Goal: Feedback & Contribution: Contribute content

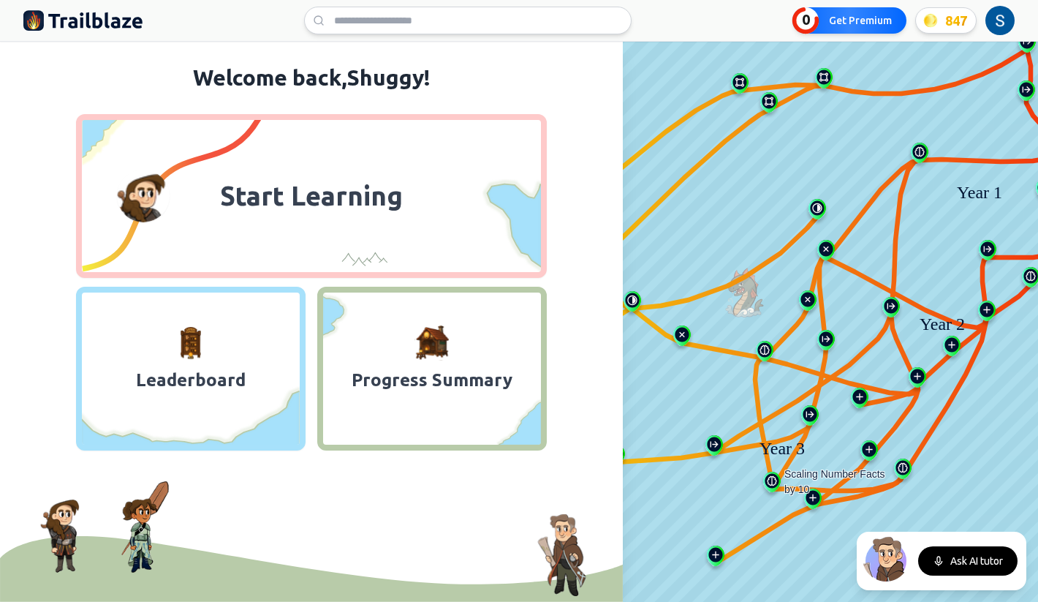
click at [774, 490] on img at bounding box center [772, 485] width 23 height 26
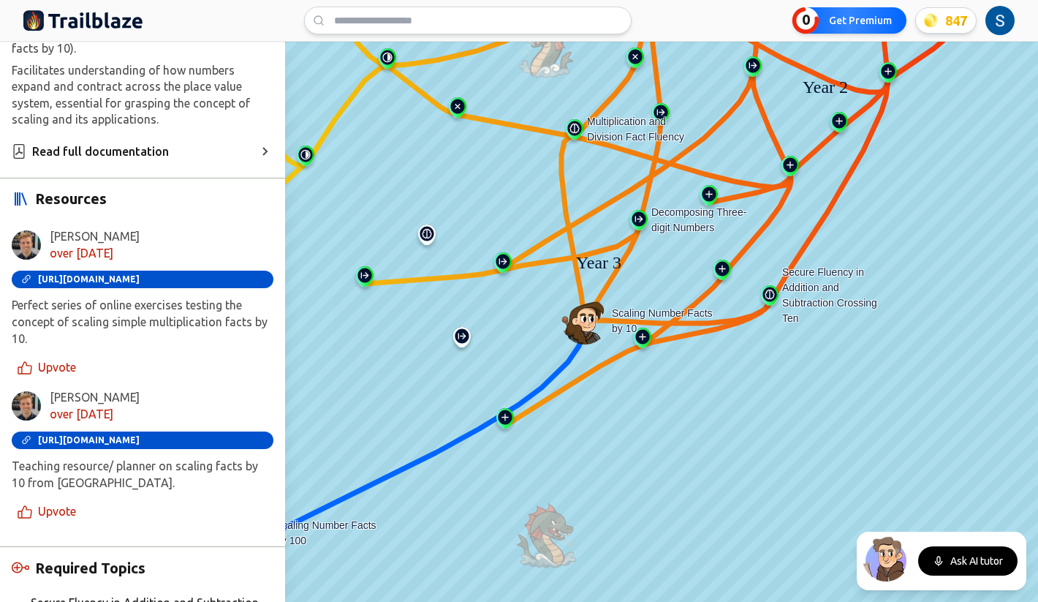
scroll to position [495, 0]
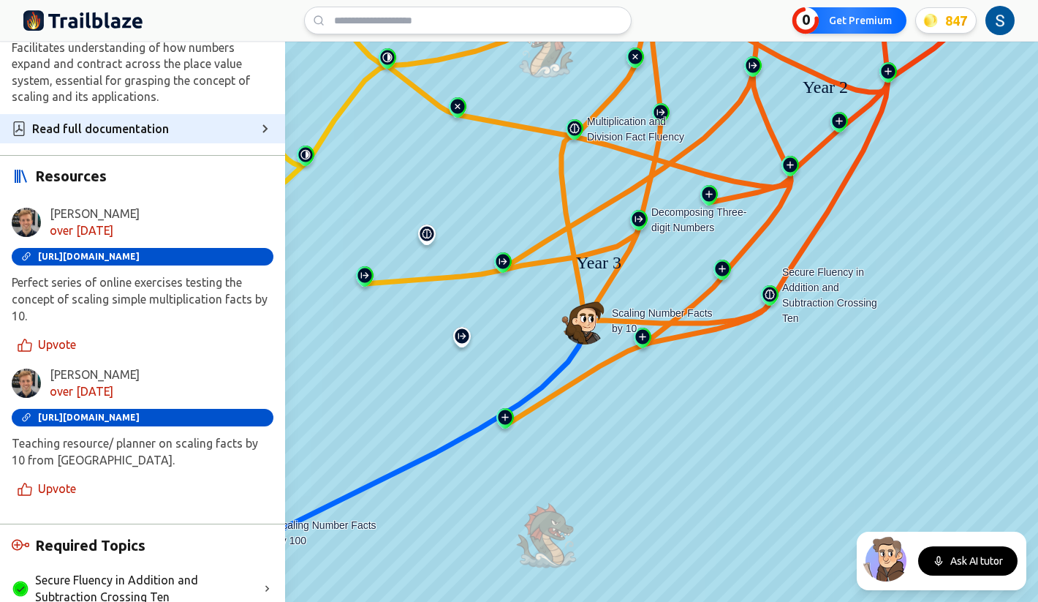
click at [177, 114] on div "Read full documentation" at bounding box center [142, 128] width 285 height 29
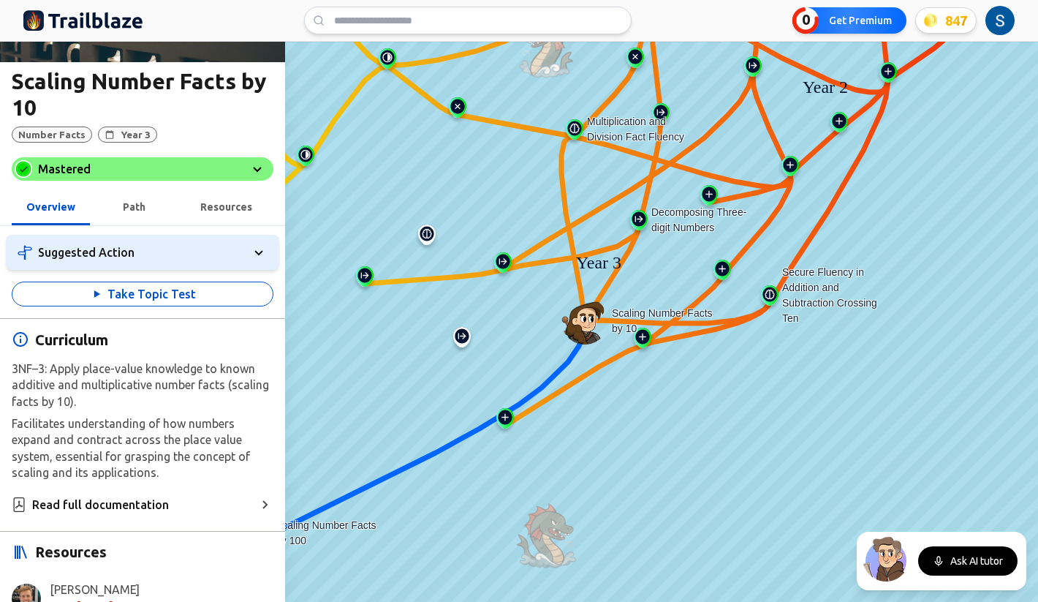
scroll to position [69, 0]
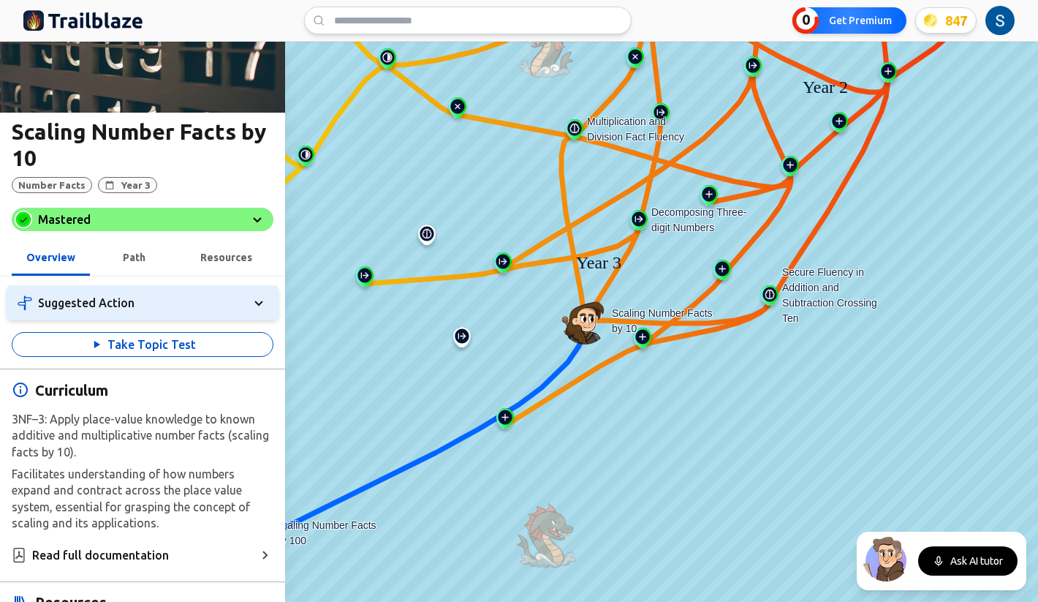
click at [216, 257] on span "Resources" at bounding box center [226, 258] width 52 height 12
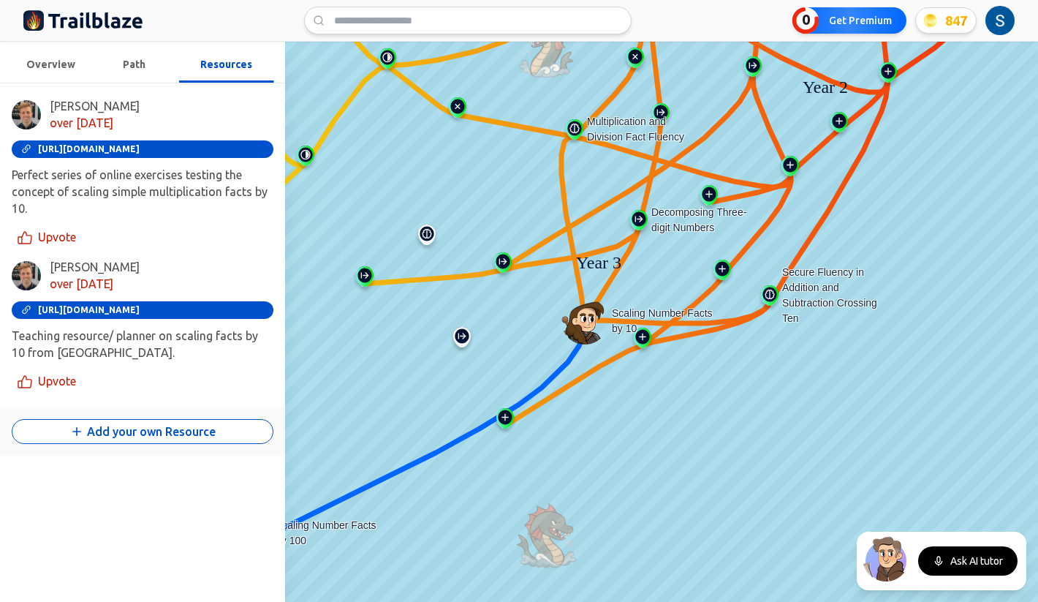
scroll to position [265, 0]
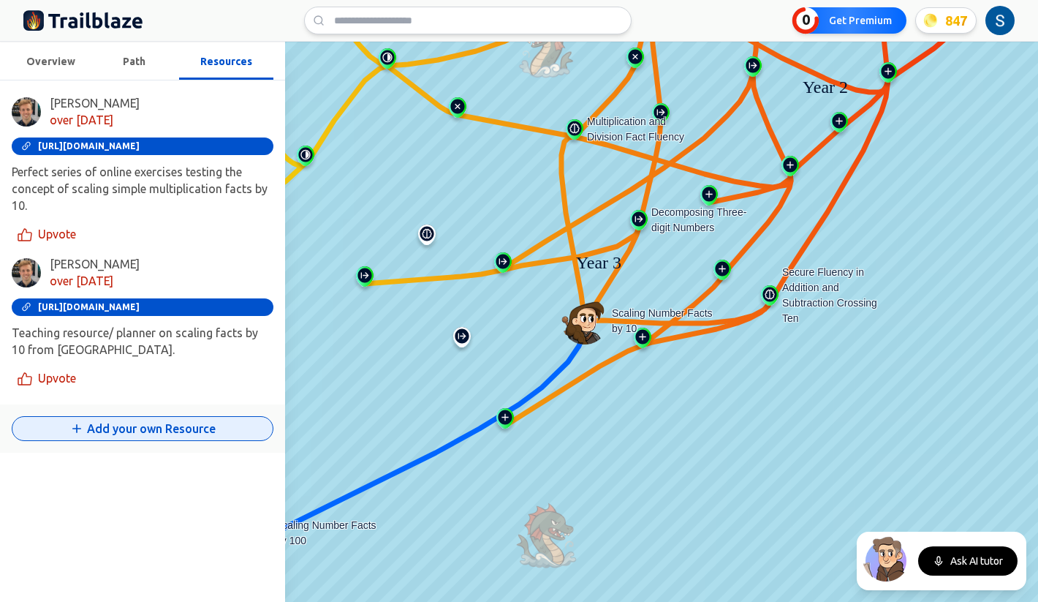
click at [141, 429] on button "Add your own Resource" at bounding box center [143, 428] width 262 height 25
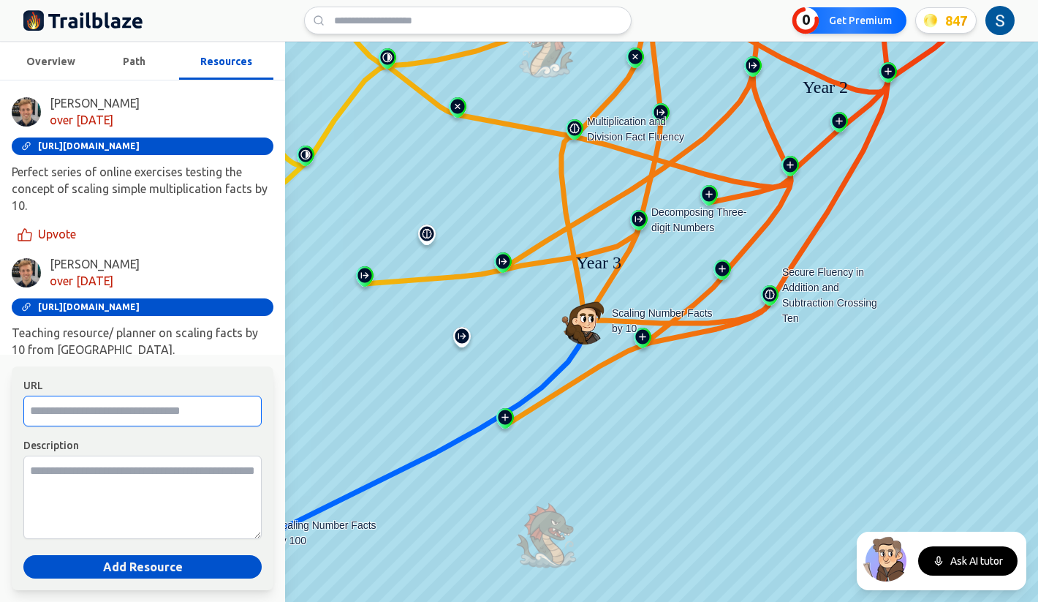
click at [142, 407] on input "URL" at bounding box center [142, 411] width 238 height 31
paste input "**********"
click at [136, 416] on input "**********" at bounding box center [142, 411] width 238 height 31
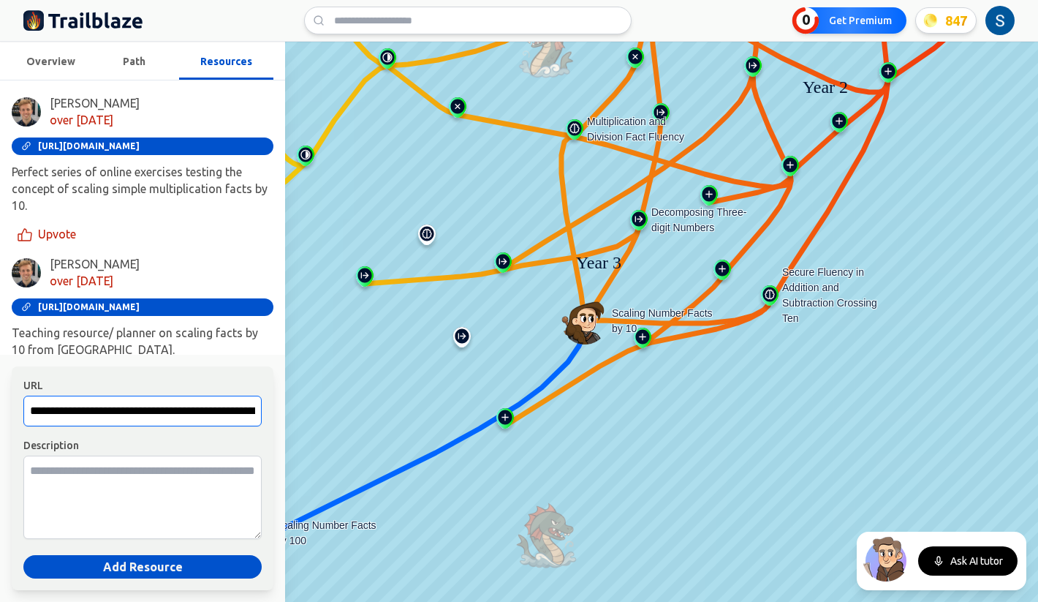
drag, startPoint x: 136, startPoint y: 416, endPoint x: -7, endPoint y: 410, distance: 143.4
click at [0, 410] on html "We value your privacy We use cookies to enhance your browsing experience, serve…" at bounding box center [519, 301] width 1038 height 602
type input "**********"
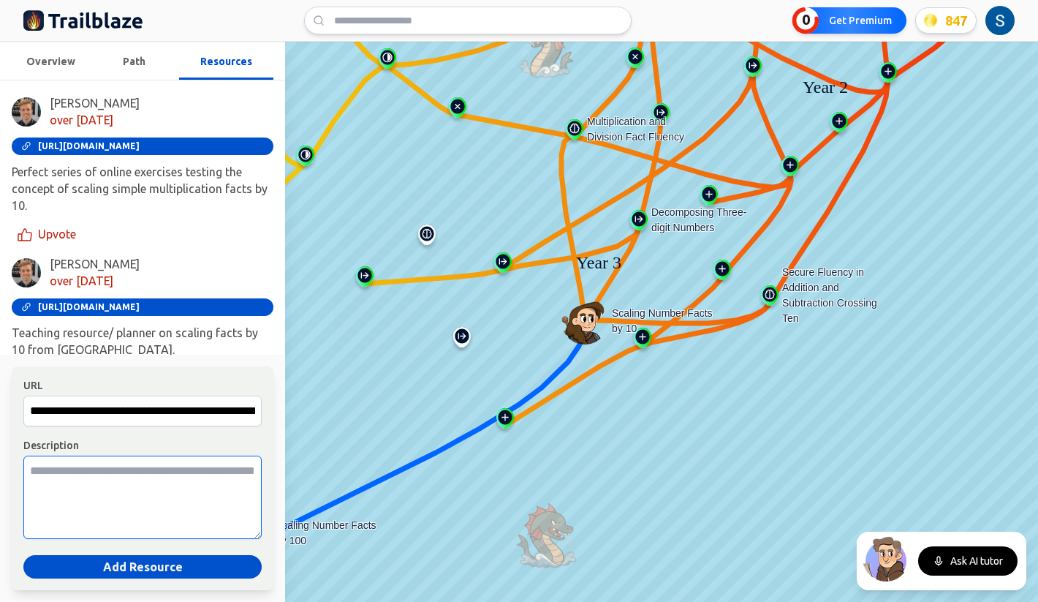
click at [86, 475] on textarea "Description" at bounding box center [142, 497] width 238 height 83
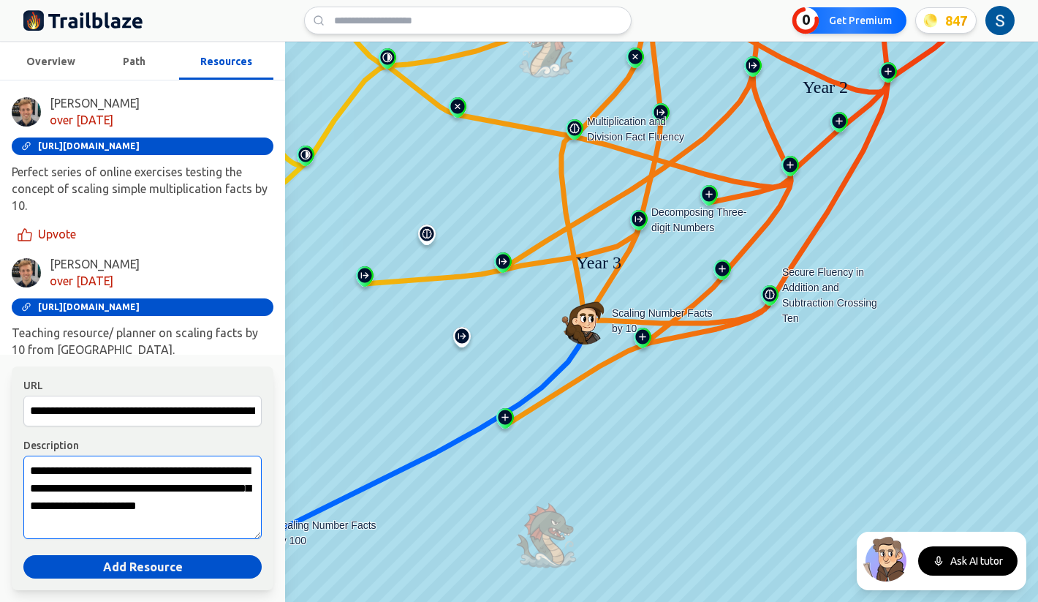
click at [52, 522] on textarea "**********" at bounding box center [142, 497] width 238 height 83
type textarea "**********"
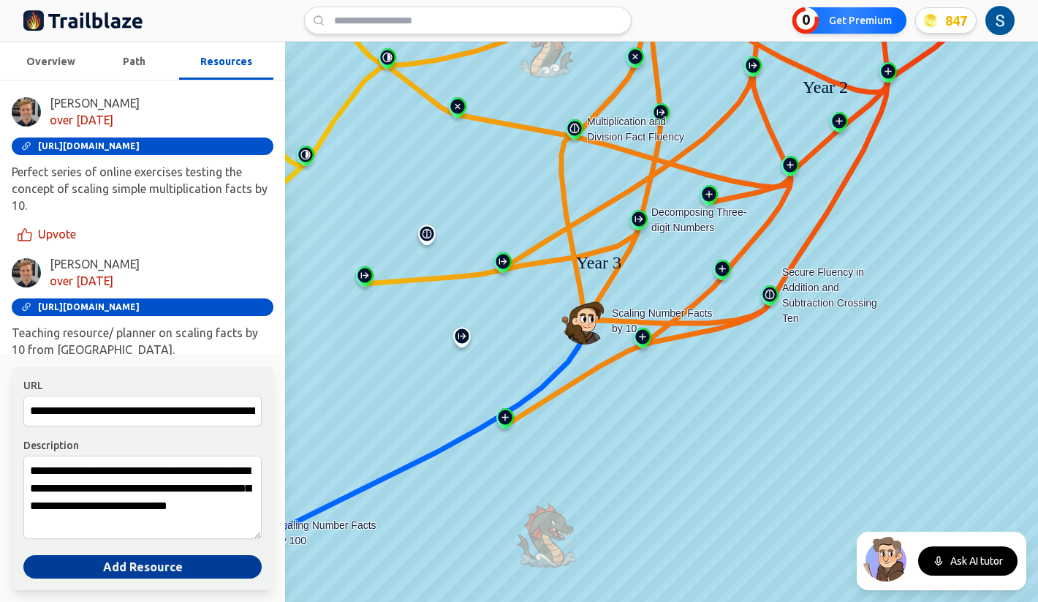
click at [152, 567] on button "Add Resource" at bounding box center [142, 566] width 238 height 23
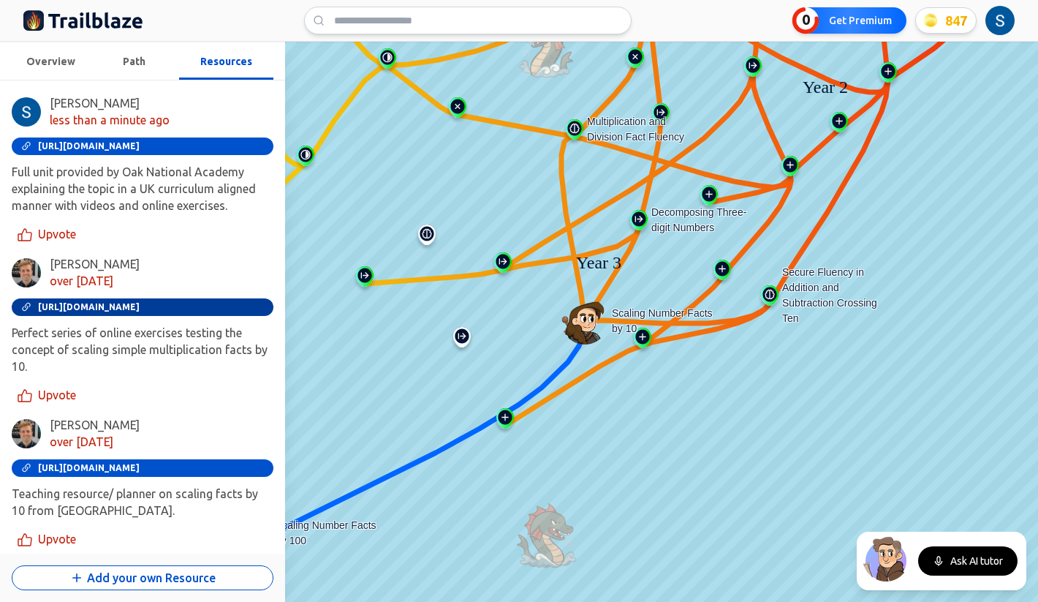
scroll to position [263, 0]
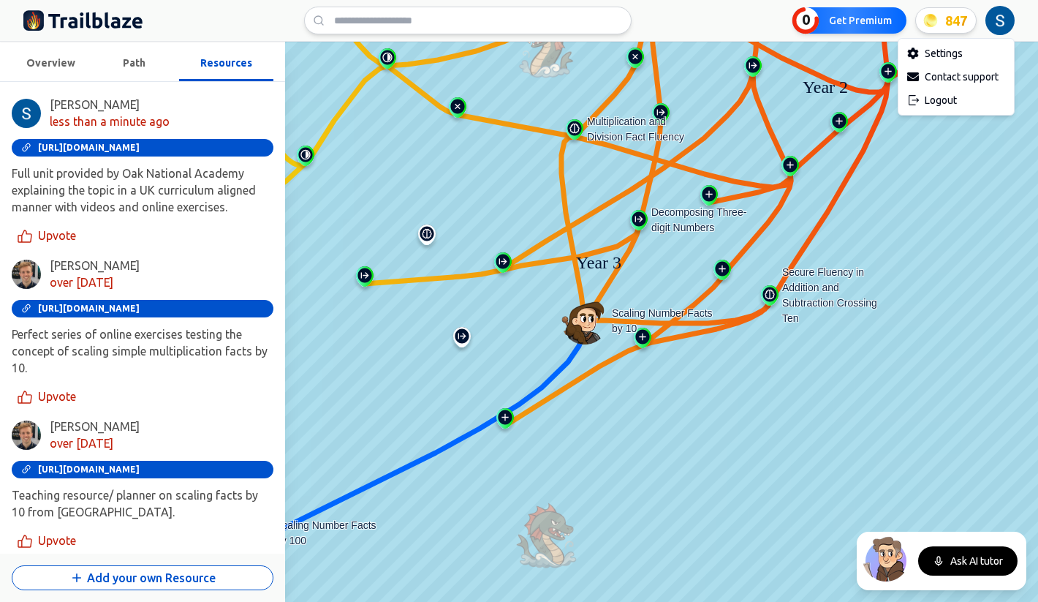
click at [1003, 25] on html "We value your privacy We use cookies to enhance your browsing experience, serve…" at bounding box center [519, 301] width 1038 height 602
click at [943, 97] on div "Logout" at bounding box center [957, 99] width 110 height 23
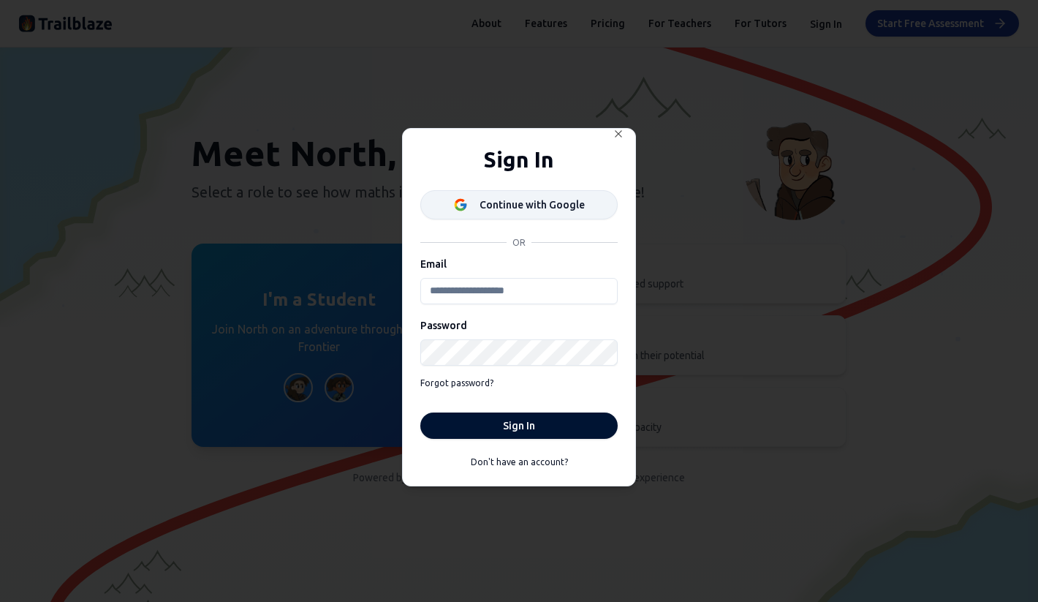
click at [532, 209] on div "Continue with Google" at bounding box center [532, 204] width 105 height 15
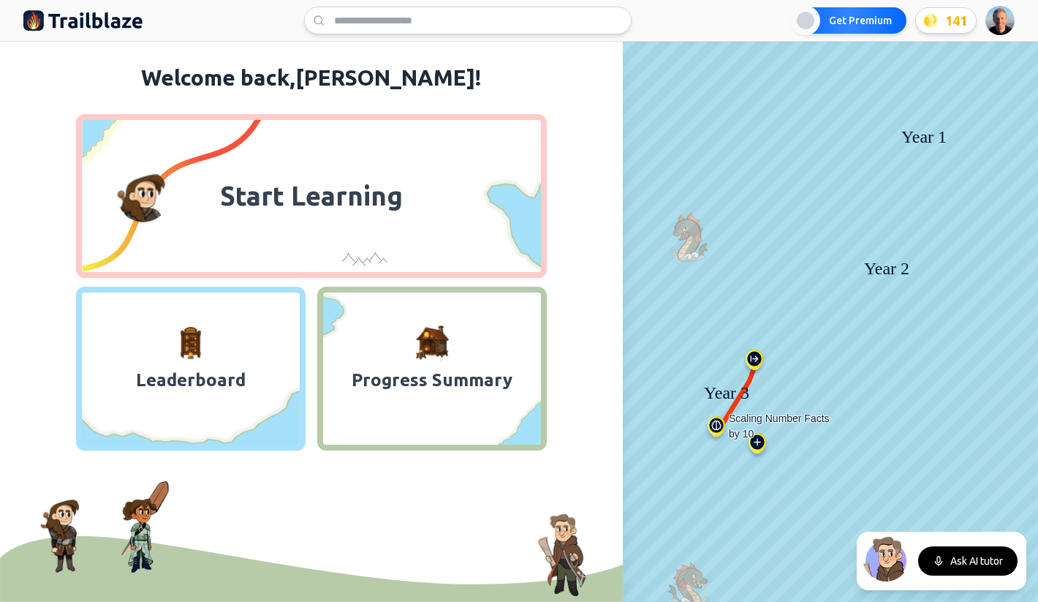
click at [714, 424] on img at bounding box center [716, 429] width 23 height 26
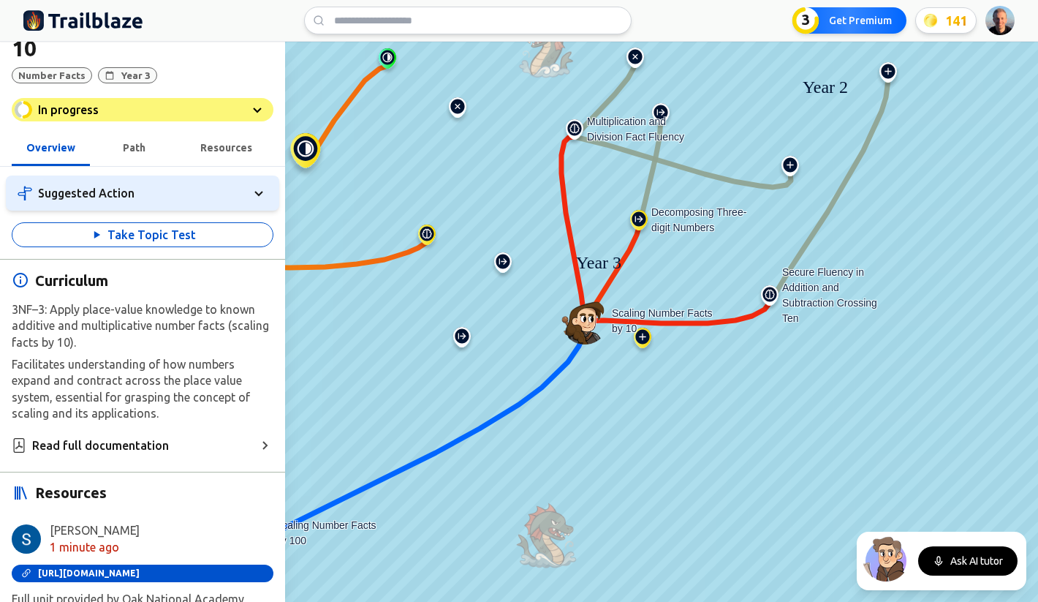
scroll to position [184, 0]
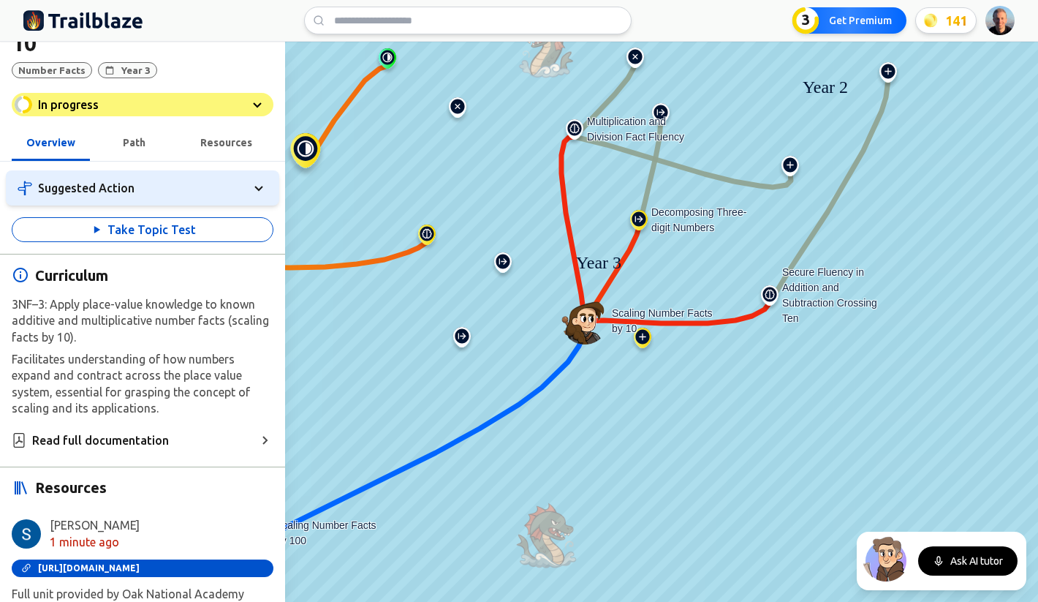
click at [127, 147] on span "Path" at bounding box center [134, 143] width 23 height 12
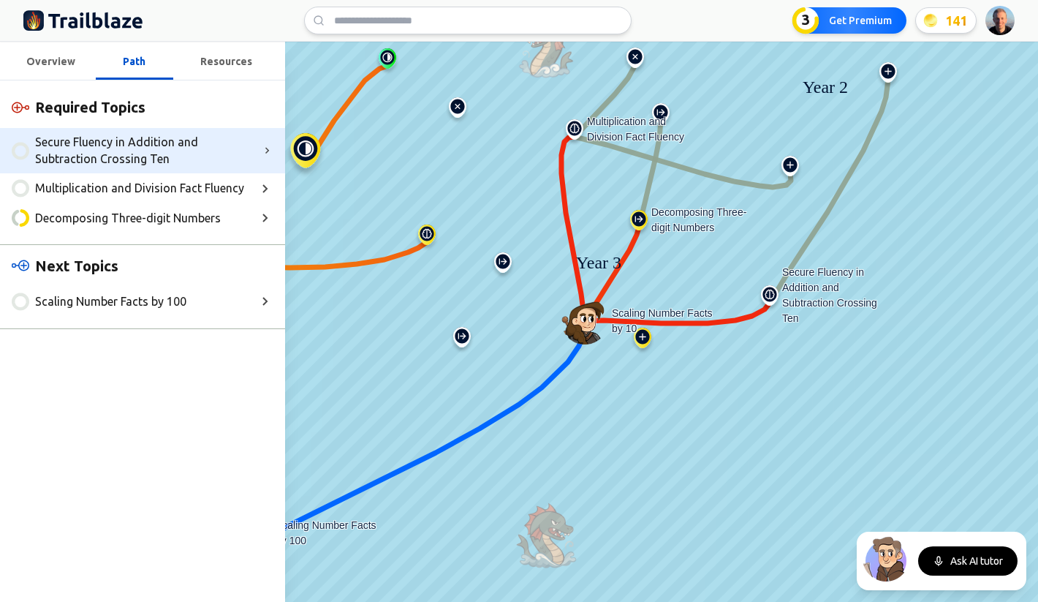
scroll to position [241, 0]
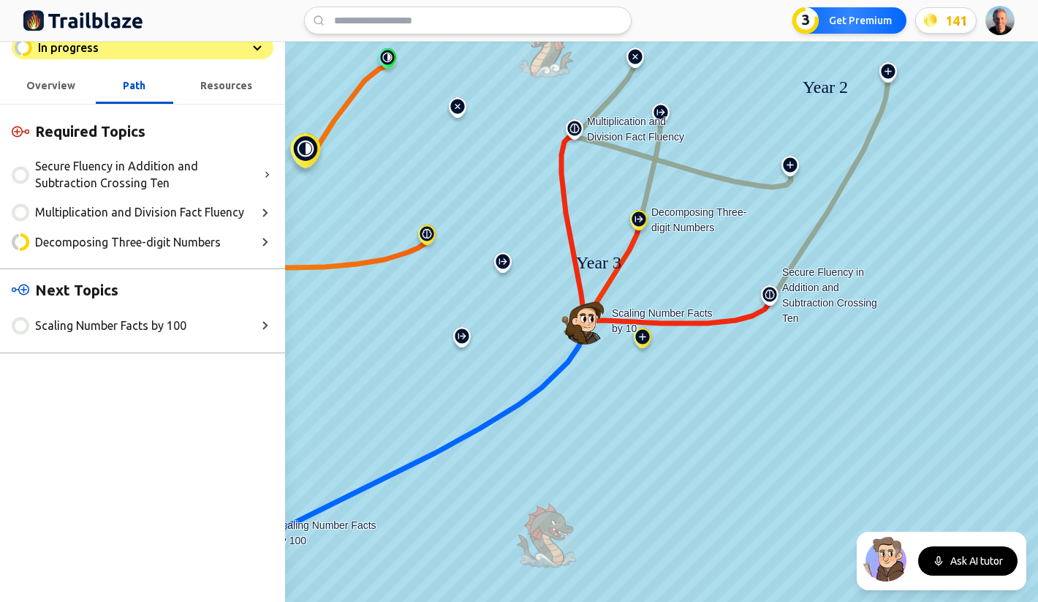
click at [217, 91] on div "Resources" at bounding box center [226, 85] width 52 height 18
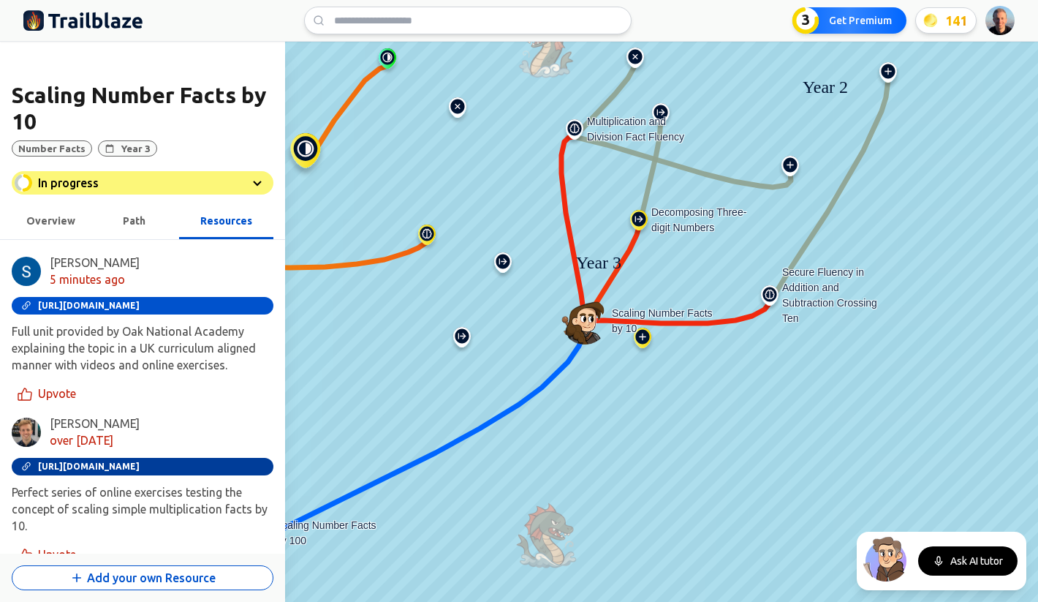
scroll to position [105, 0]
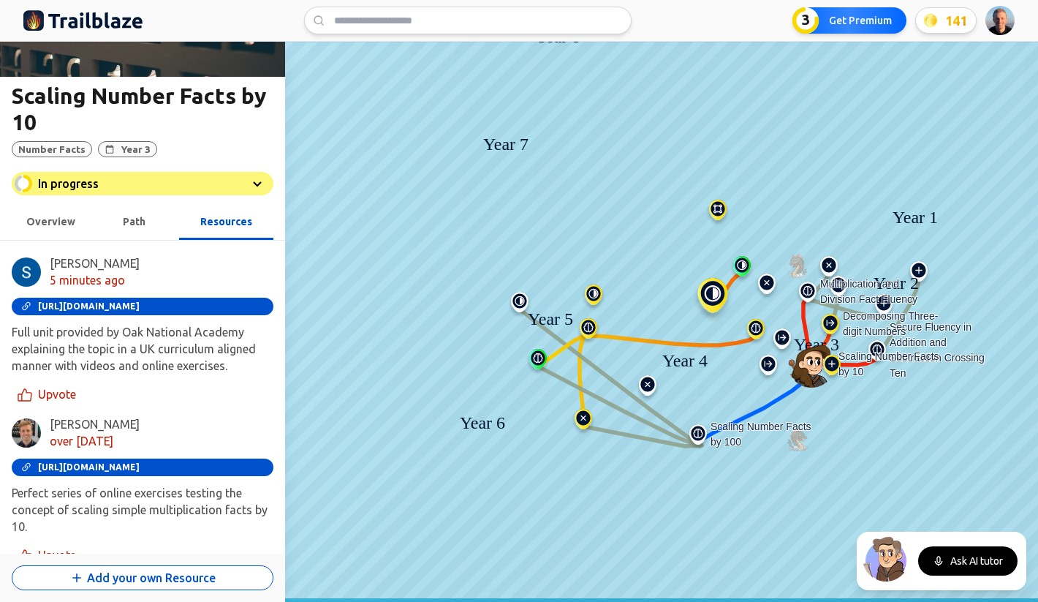
drag, startPoint x: 429, startPoint y: 329, endPoint x: 605, endPoint y: 268, distance: 187.1
click at [605, 268] on icon at bounding box center [532, 284] width 219 height 110
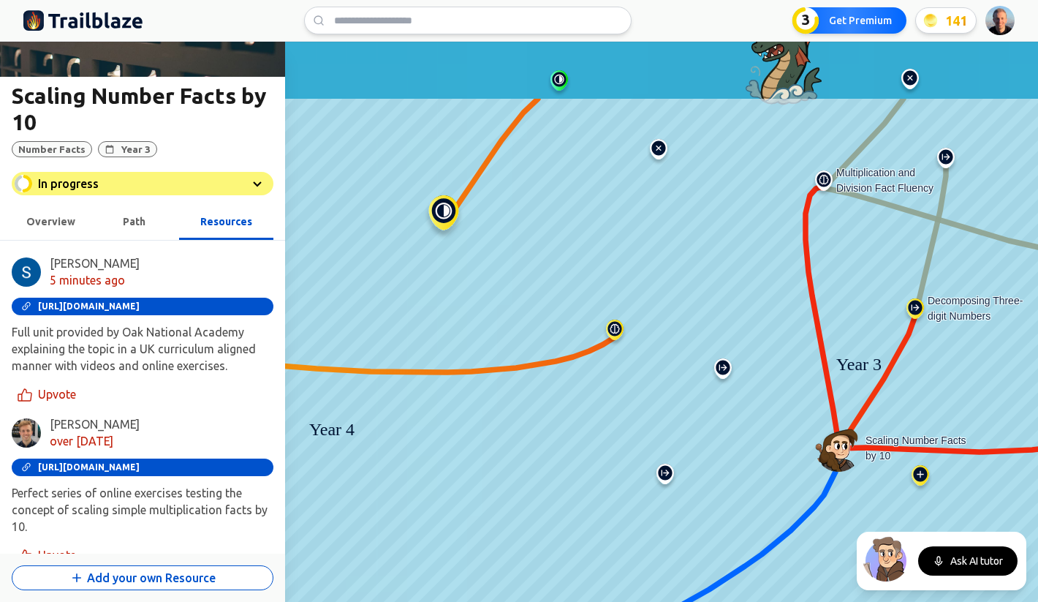
drag, startPoint x: 537, startPoint y: 292, endPoint x: 694, endPoint y: 406, distance: 193.7
click at [694, 406] on icon at bounding box center [690, 396] width 219 height 110
